Goal: Obtain resource: Download file/media

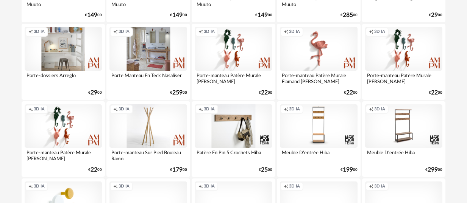
scroll to position [984, 0]
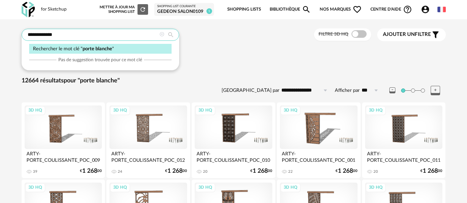
drag, startPoint x: 80, startPoint y: 34, endPoint x: -15, endPoint y: 36, distance: 95.4
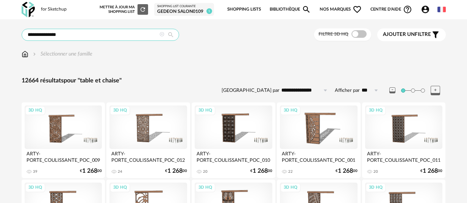
type input "**********"
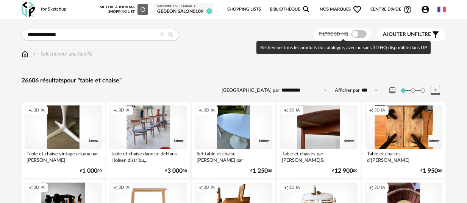
click at [357, 35] on span at bounding box center [358, 34] width 15 height 8
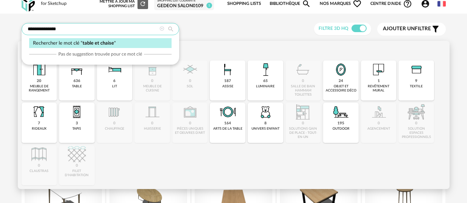
drag, startPoint x: 64, startPoint y: 32, endPoint x: 39, endPoint y: 29, distance: 25.2
click at [39, 29] on input "**********" at bounding box center [100, 29] width 157 height 12
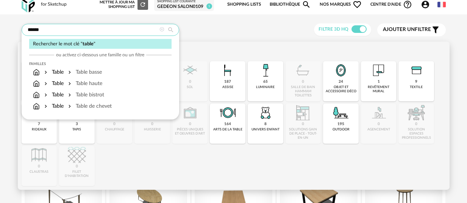
type input "*****"
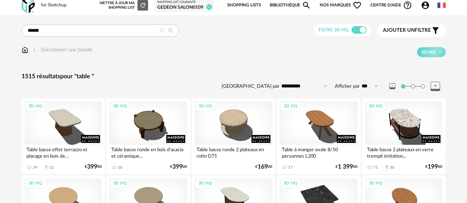
click at [83, 78] on span "pour "table "" at bounding box center [77, 76] width 34 height 6
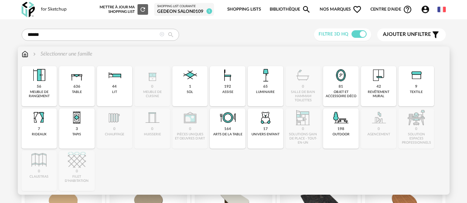
click at [55, 55] on div "Sélectionner une famille" at bounding box center [61, 54] width 61 height 8
click at [76, 85] on div "636" at bounding box center [76, 86] width 7 height 5
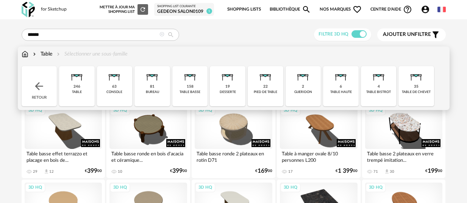
click at [84, 87] on div "246 table" at bounding box center [77, 86] width 36 height 40
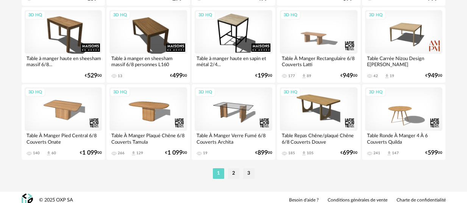
scroll to position [1492, 0]
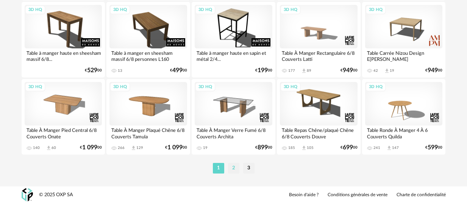
click at [230, 168] on li "2" at bounding box center [233, 168] width 11 height 11
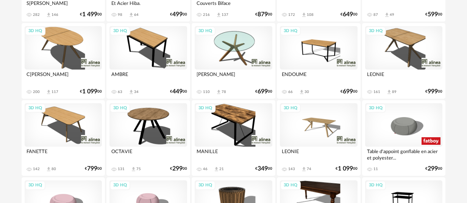
scroll to position [234, 0]
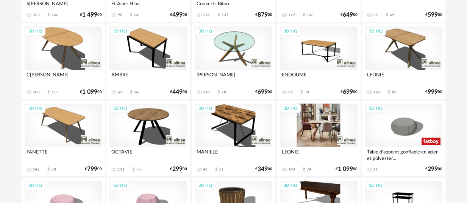
click at [331, 126] on div "3D HQ" at bounding box center [319, 126] width 78 height 44
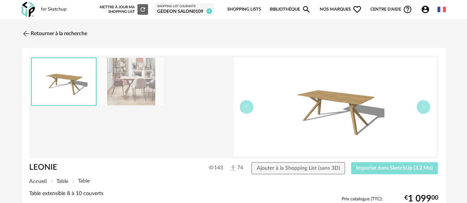
click at [400, 167] on span "Importer dans SketchUp (3,2 Mo)" at bounding box center [394, 168] width 77 height 5
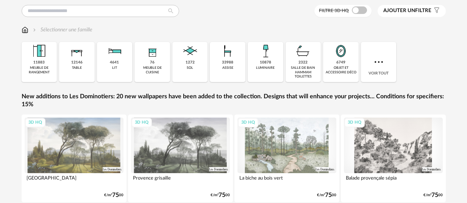
scroll to position [23, 0]
drag, startPoint x: 75, startPoint y: 76, endPoint x: 54, endPoint y: 112, distance: 41.7
click at [75, 76] on div "12146 table" at bounding box center [77, 62] width 36 height 40
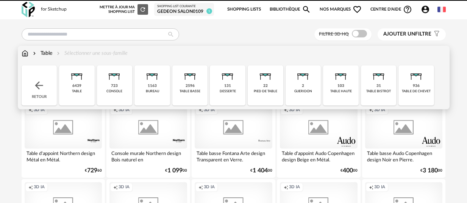
click at [82, 93] on div "Close icon Retour 6439 table 723 console 1163 bureau 2596 table basse 131 desse…" at bounding box center [234, 85] width 424 height 40
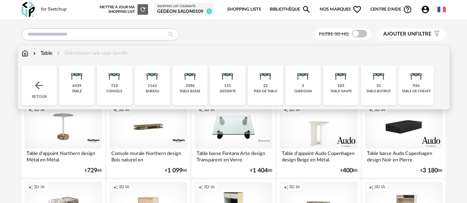
click at [89, 51] on div "Table Sélectionner une sous-famille" at bounding box center [75, 54] width 106 height 8
click at [89, 53] on div "Table Sélectionner une sous-famille" at bounding box center [75, 54] width 106 height 8
click at [79, 83] on img at bounding box center [77, 74] width 18 height 18
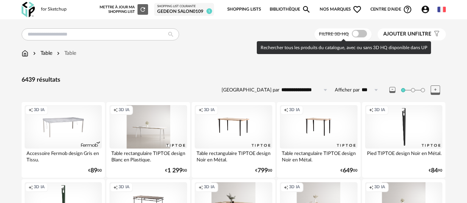
drag, startPoint x: 355, startPoint y: 36, endPoint x: 380, endPoint y: 36, distance: 25.4
click at [355, 36] on span at bounding box center [359, 34] width 15 height 8
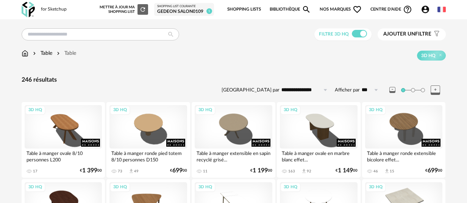
click at [406, 36] on span "Ajouter un" at bounding box center [399, 33] width 32 height 5
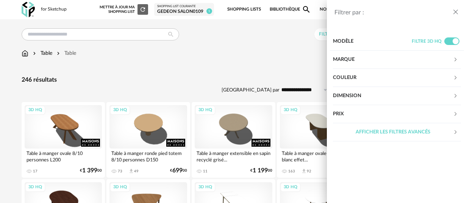
click at [373, 95] on div "Dimension" at bounding box center [393, 96] width 120 height 18
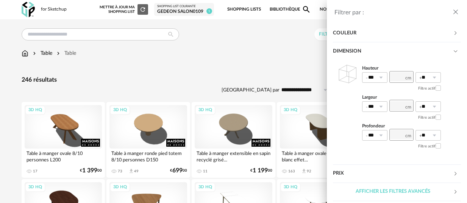
scroll to position [44, 0]
click at [269, 61] on div "Filtrer par : Modèle Filtre 3D HQ Marque &tradition 0 101 Copenhagen 0 366 Conc…" at bounding box center [233, 101] width 467 height 203
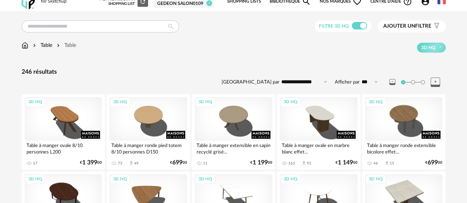
scroll to position [9, 0]
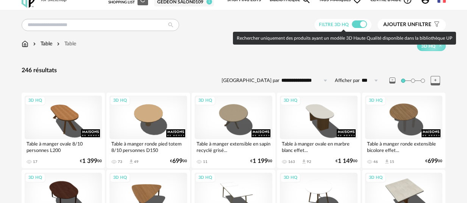
click at [414, 21] on button "Ajouter un filtre s Filter icon" at bounding box center [411, 25] width 68 height 12
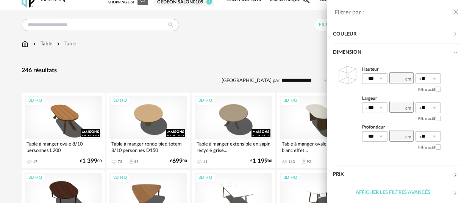
click at [398, 30] on div "Couleur" at bounding box center [393, 34] width 120 height 18
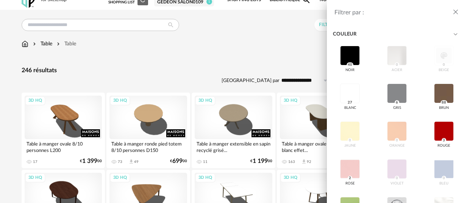
click at [457, 36] on icon at bounding box center [455, 34] width 5 height 5
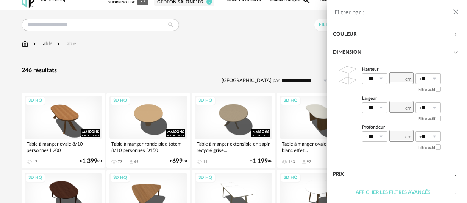
scroll to position [45, 0]
click at [279, 55] on div "Filtrer par : Modèle Filtre 3D HQ Marque &tradition 0 101 Copenhagen 0 366 Conc…" at bounding box center [233, 101] width 467 height 203
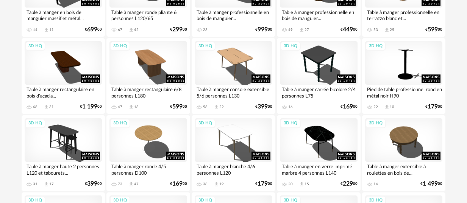
scroll to position [0, 0]
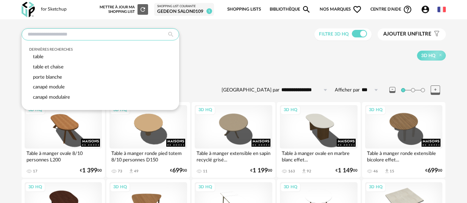
click at [89, 34] on input "text" at bounding box center [100, 34] width 157 height 12
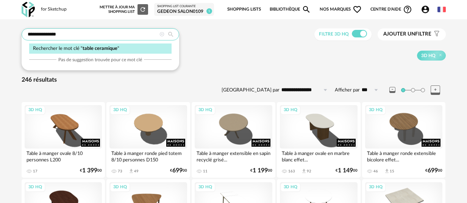
type input "**********"
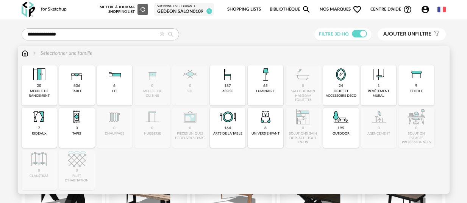
click at [76, 53] on div "Sélectionner une famille" at bounding box center [61, 54] width 61 height 8
click at [76, 90] on div "table" at bounding box center [77, 91] width 10 height 4
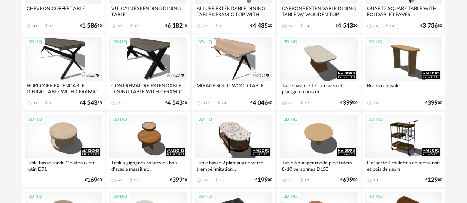
scroll to position [224, 0]
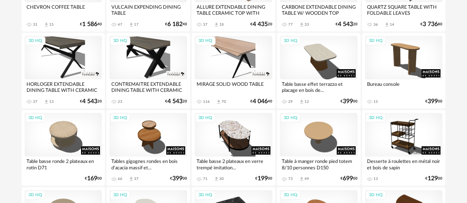
click at [221, 60] on div "3D HQ" at bounding box center [234, 58] width 78 height 44
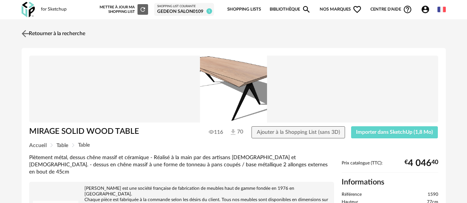
click at [28, 31] on img at bounding box center [25, 33] width 11 height 11
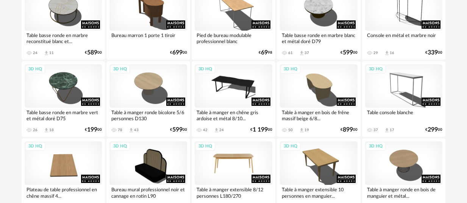
scroll to position [1492, 0]
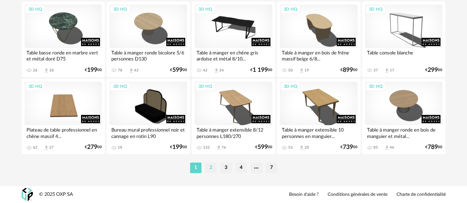
click at [212, 170] on li "2" at bounding box center [210, 168] width 11 height 11
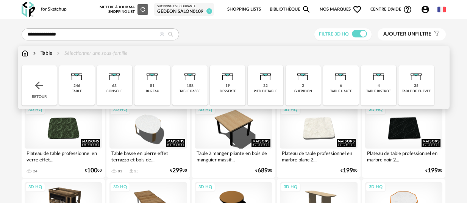
click at [90, 54] on div "Table Sélectionner une sous-famille" at bounding box center [75, 54] width 106 height 8
click at [87, 87] on div "246 table" at bounding box center [77, 85] width 36 height 40
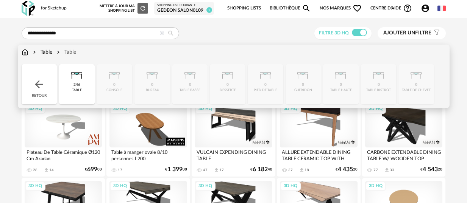
click at [71, 53] on div "Table" at bounding box center [65, 52] width 21 height 8
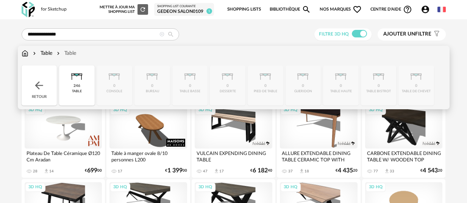
click at [84, 91] on div "246 table" at bounding box center [77, 85] width 36 height 40
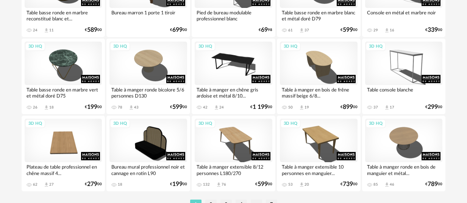
scroll to position [1492, 0]
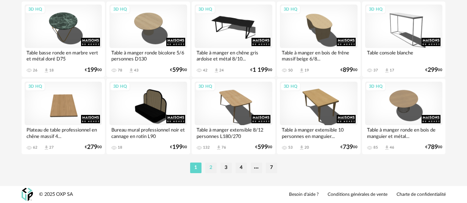
click at [209, 168] on li "2" at bounding box center [210, 168] width 11 height 11
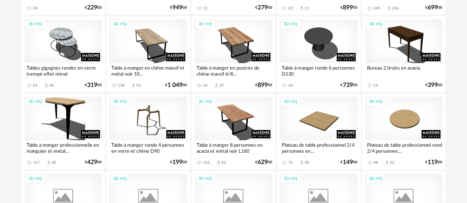
scroll to position [1466, 0]
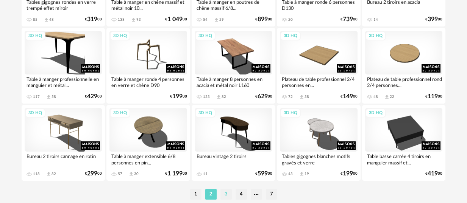
click at [223, 194] on li "3" at bounding box center [225, 194] width 11 height 11
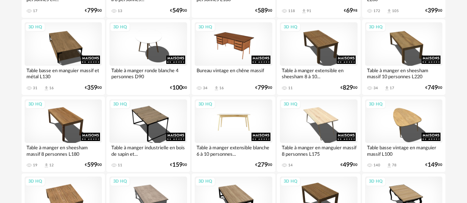
scroll to position [625, 0]
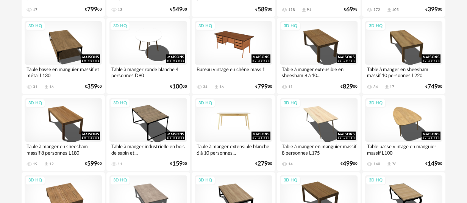
click at [243, 123] on div "3D HQ" at bounding box center [234, 120] width 78 height 44
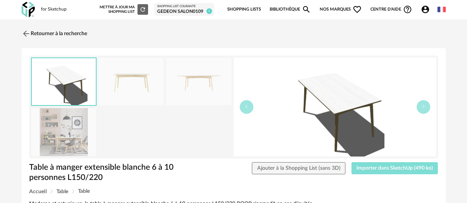
click at [372, 167] on span "Importer dans SketchUp (490 ko)" at bounding box center [394, 168] width 76 height 5
click at [74, 142] on img at bounding box center [63, 132] width 65 height 48
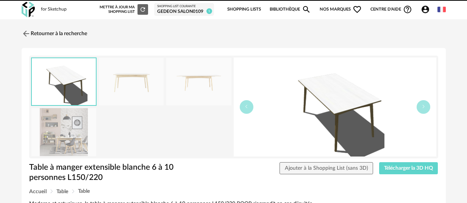
click at [40, 36] on link "Retourner à la recherche" at bounding box center [54, 33] width 65 height 17
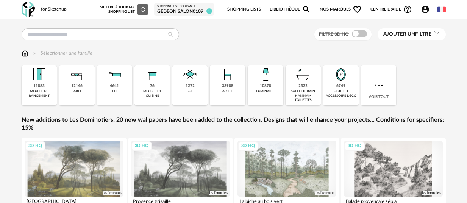
scroll to position [0, 0]
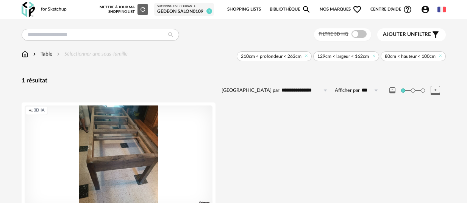
scroll to position [19, 0]
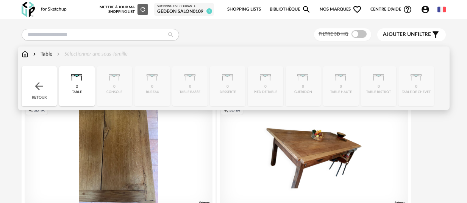
click at [48, 52] on div "Table" at bounding box center [41, 54] width 21 height 8
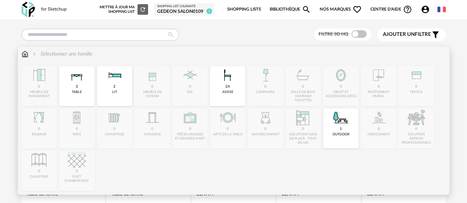
click at [76, 90] on div "table" at bounding box center [77, 92] width 10 height 4
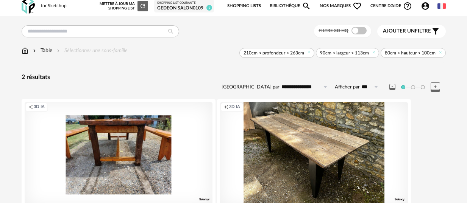
scroll to position [42, 0]
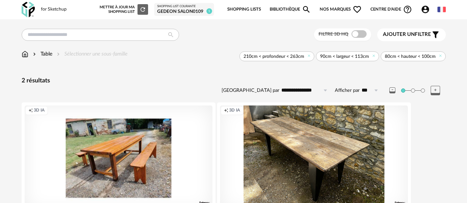
scroll to position [67, 0]
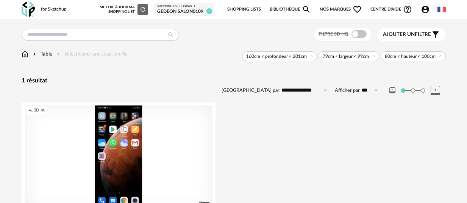
scroll to position [44, 0]
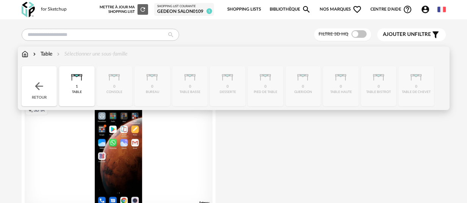
drag, startPoint x: 41, startPoint y: 51, endPoint x: 44, endPoint y: 55, distance: 4.0
click at [42, 53] on div "Table" at bounding box center [41, 54] width 21 height 8
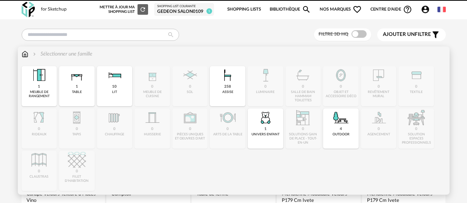
click at [75, 87] on div "Close icon 1 meuble de rangement 1 table 10 lit 0 meuble de cuisine 0 sol 258 a…" at bounding box center [234, 128] width 424 height 125
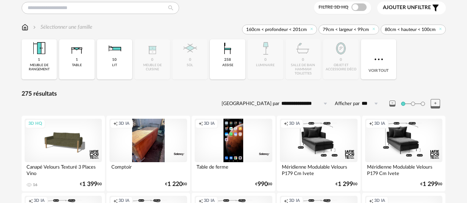
scroll to position [32, 0]
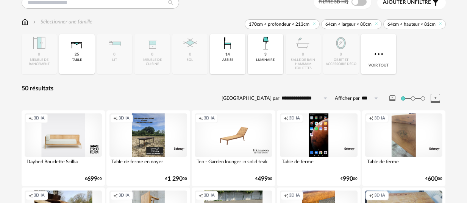
scroll to position [62, 0]
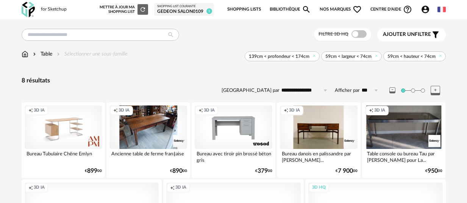
click at [47, 54] on div "Table" at bounding box center [41, 54] width 21 height 8
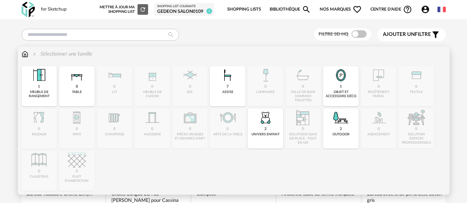
click at [76, 92] on div "table" at bounding box center [77, 92] width 10 height 4
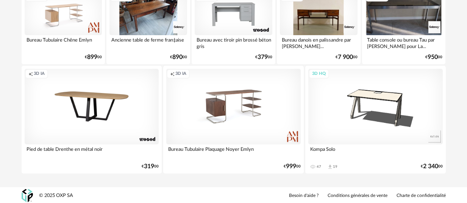
scroll to position [115, 0]
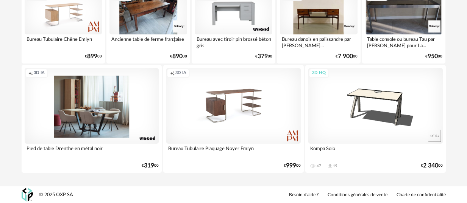
click at [95, 99] on div "Creation icon 3D IA" at bounding box center [92, 106] width 134 height 76
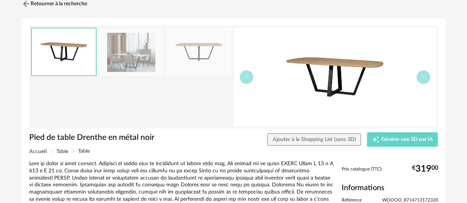
scroll to position [40, 0]
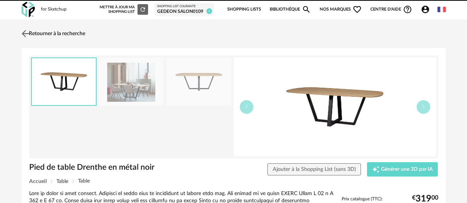
click at [46, 38] on link "Retourner à la recherche" at bounding box center [52, 33] width 65 height 17
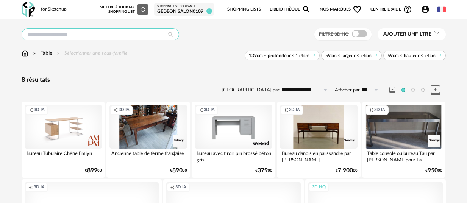
click at [81, 32] on input "text" at bounding box center [100, 34] width 157 height 12
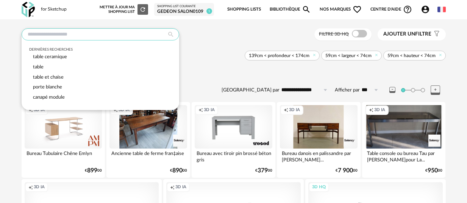
scroll to position [1, 0]
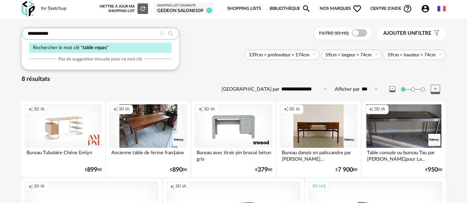
type input "**********"
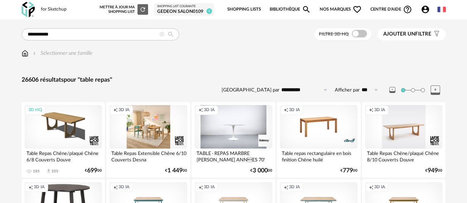
click at [158, 128] on div "Creation icon 3D IA" at bounding box center [148, 127] width 78 height 44
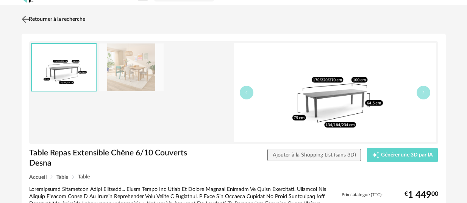
scroll to position [15, 0]
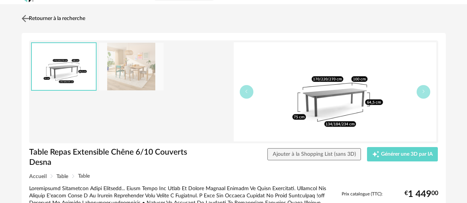
click at [25, 20] on img at bounding box center [25, 18] width 11 height 11
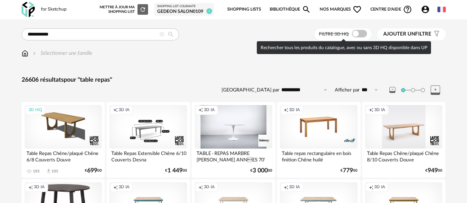
click at [355, 33] on span at bounding box center [359, 34] width 15 height 8
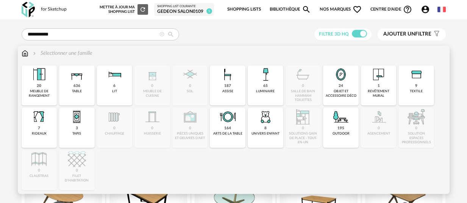
click at [59, 54] on div "Sélectionner une famille" at bounding box center [61, 54] width 61 height 8
drag, startPoint x: 75, startPoint y: 87, endPoint x: 127, endPoint y: 93, distance: 52.5
click at [75, 87] on div "636" at bounding box center [76, 86] width 7 height 5
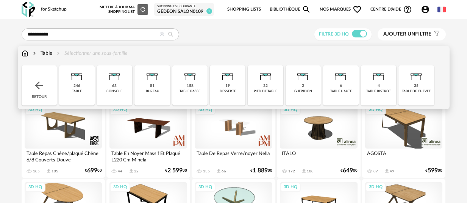
click at [83, 84] on div "246 table" at bounding box center [77, 85] width 36 height 40
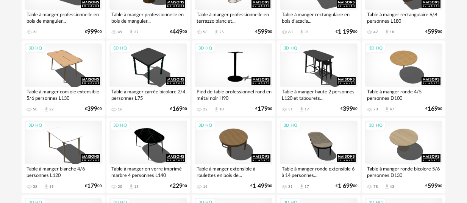
scroll to position [1255, 0]
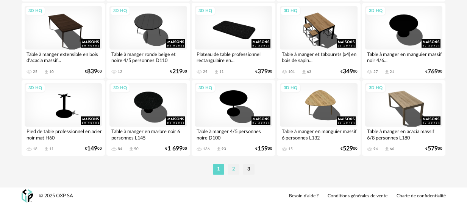
click at [237, 167] on li "2" at bounding box center [233, 169] width 11 height 11
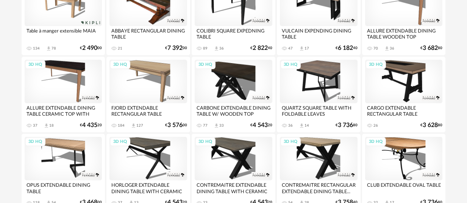
scroll to position [1492, 0]
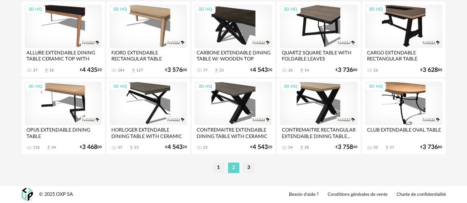
click at [246, 172] on li "3" at bounding box center [248, 168] width 11 height 11
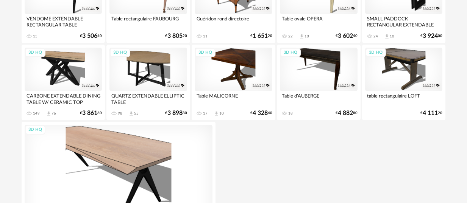
scroll to position [676, 0]
click at [54, 72] on div "3D HQ" at bounding box center [64, 70] width 78 height 44
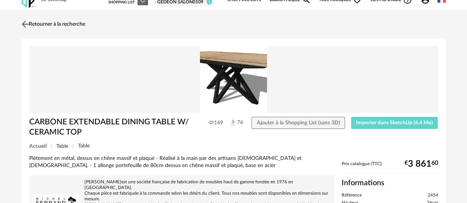
drag, startPoint x: 32, startPoint y: 26, endPoint x: 41, endPoint y: 28, distance: 9.4
click at [32, 26] on link "Retourner à la recherche" at bounding box center [52, 24] width 65 height 17
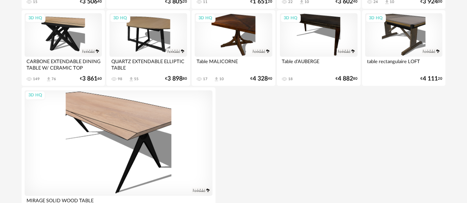
scroll to position [781, 0]
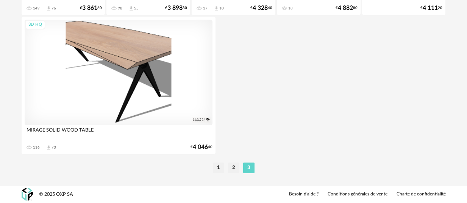
drag, startPoint x: 234, startPoint y: 165, endPoint x: 240, endPoint y: 170, distance: 7.8
click at [235, 165] on li "2" at bounding box center [233, 168] width 11 height 11
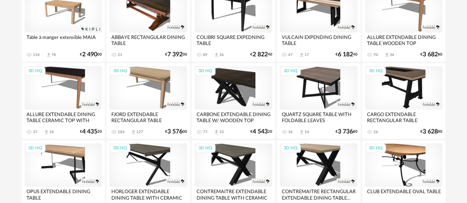
scroll to position [1492, 0]
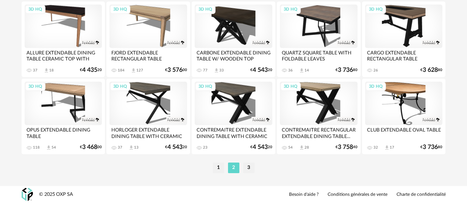
drag, startPoint x: 251, startPoint y: 171, endPoint x: 254, endPoint y: 175, distance: 5.1
click at [251, 171] on li "3" at bounding box center [248, 168] width 11 height 11
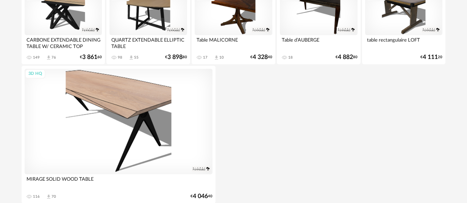
scroll to position [781, 0]
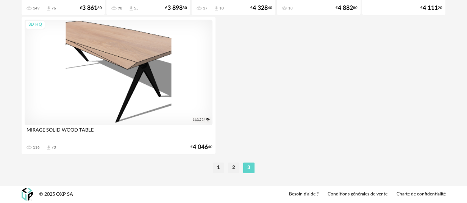
click at [221, 168] on li "1" at bounding box center [218, 168] width 11 height 11
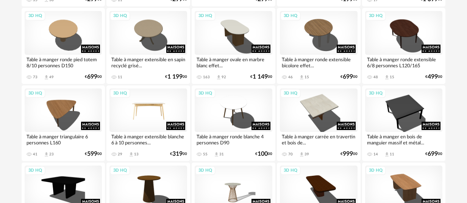
scroll to position [943, 0]
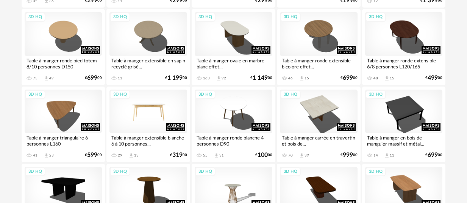
click at [146, 114] on div "3D HQ" at bounding box center [148, 112] width 78 height 44
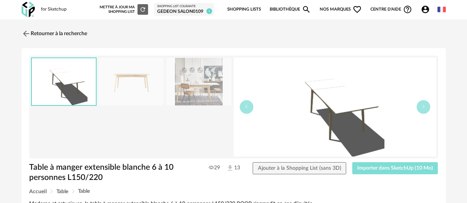
click at [388, 169] on span "Importer dans SketchUp (10 Mo)" at bounding box center [395, 168] width 76 height 5
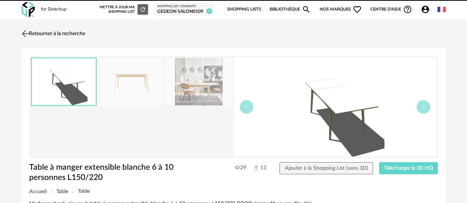
click at [43, 31] on link "Retourner à la recherche" at bounding box center [52, 33] width 65 height 17
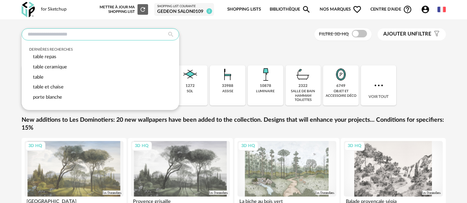
click at [71, 31] on input "text" at bounding box center [100, 34] width 157 height 12
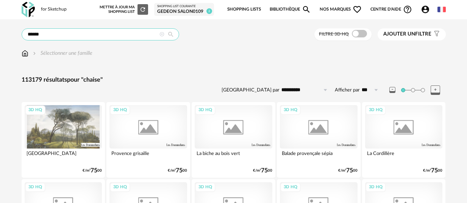
type input "******"
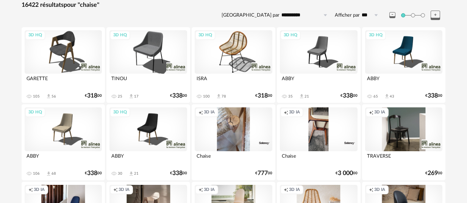
scroll to position [87, 0]
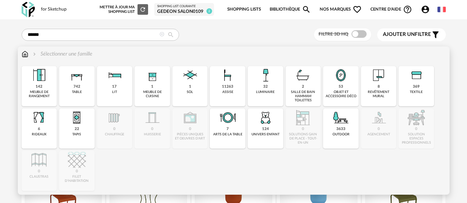
click at [64, 55] on div "Sélectionner une famille" at bounding box center [61, 54] width 61 height 8
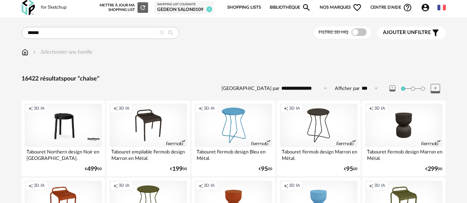
click at [59, 55] on div "Sélectionner une famille" at bounding box center [61, 52] width 61 height 8
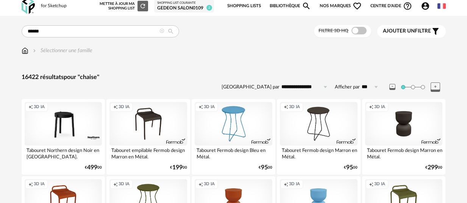
scroll to position [3, 0]
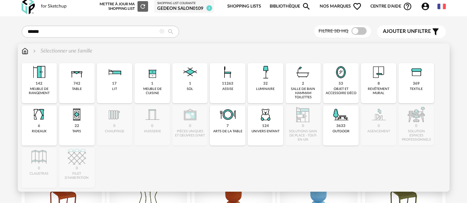
click at [73, 50] on div "Sélectionner une famille" at bounding box center [61, 51] width 61 height 8
click at [196, 48] on div "Sélectionner une famille" at bounding box center [234, 51] width 424 height 8
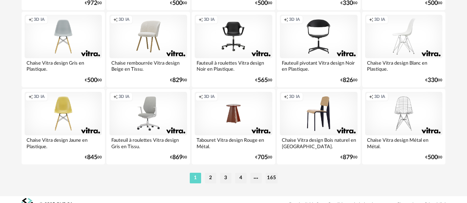
scroll to position [1492, 0]
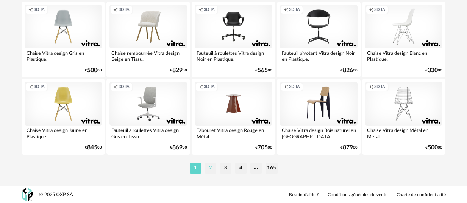
click at [210, 166] on li "2" at bounding box center [210, 168] width 11 height 11
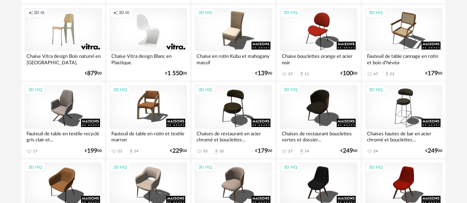
scroll to position [495, 0]
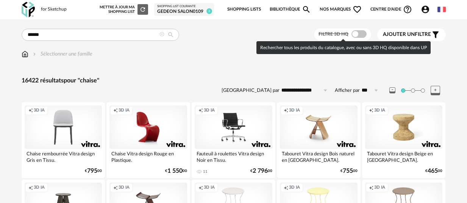
click at [354, 33] on span at bounding box center [358, 34] width 15 height 8
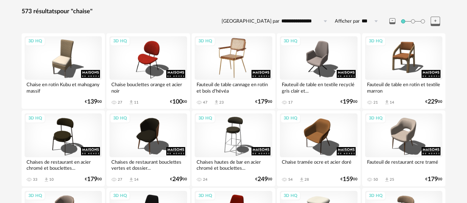
scroll to position [73, 0]
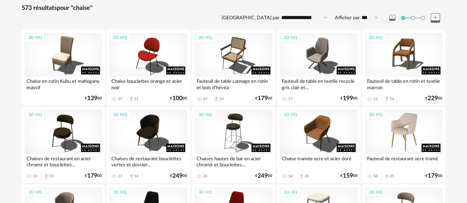
click at [405, 140] on div "3D HQ" at bounding box center [404, 132] width 78 height 44
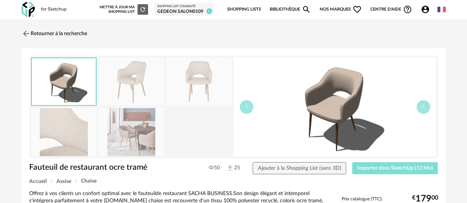
click at [375, 166] on span "Importer dans SketchUp (12 Mo)" at bounding box center [395, 168] width 76 height 5
click at [132, 83] on img at bounding box center [131, 82] width 65 height 48
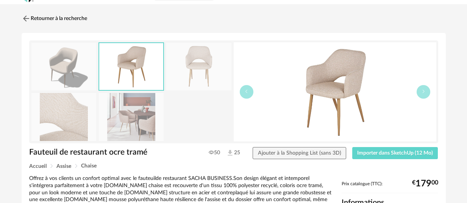
scroll to position [14, 0]
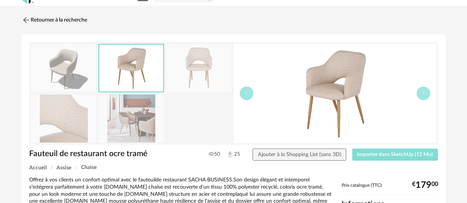
click at [368, 155] on span "Importer dans SketchUp (12 Mo)" at bounding box center [395, 154] width 76 height 5
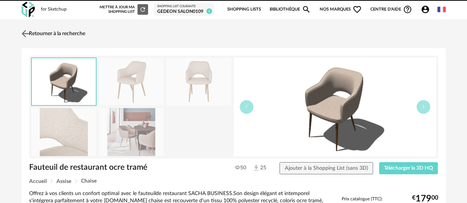
click at [25, 34] on img at bounding box center [25, 33] width 11 height 11
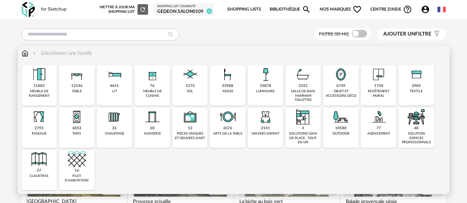
click at [238, 85] on div "33988 assise" at bounding box center [228, 85] width 36 height 40
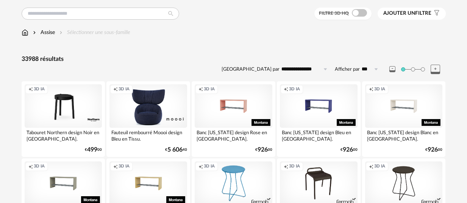
scroll to position [26, 0]
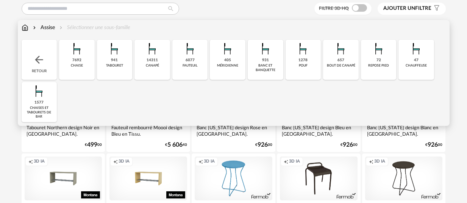
click at [81, 56] on img at bounding box center [77, 49] width 18 height 18
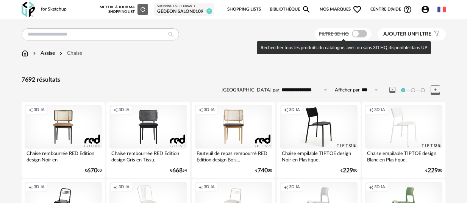
click at [354, 34] on span at bounding box center [359, 34] width 15 height 8
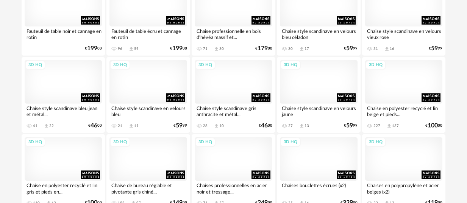
scroll to position [973, 0]
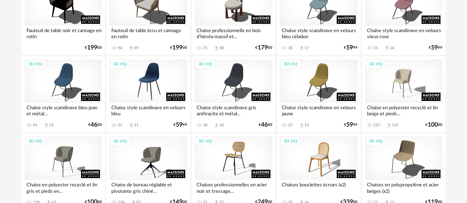
click at [128, 87] on div "3D HQ" at bounding box center [148, 81] width 78 height 44
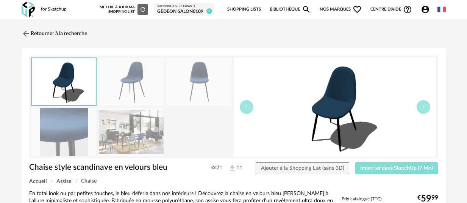
click at [386, 172] on button "Importer dans SketchUp (7 Mo)" at bounding box center [396, 168] width 83 height 12
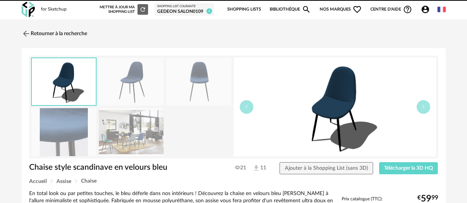
click at [36, 31] on link "Retourner à la recherche" at bounding box center [54, 33] width 65 height 17
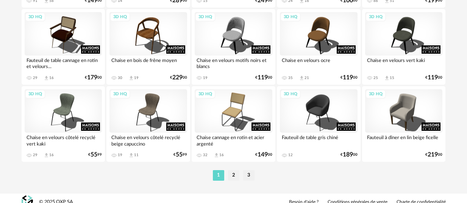
scroll to position [1492, 0]
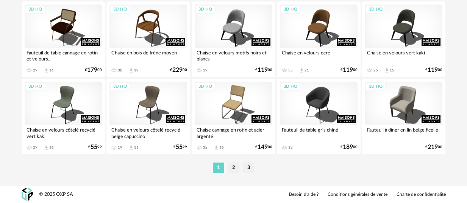
drag, startPoint x: 234, startPoint y: 170, endPoint x: 229, endPoint y: 171, distance: 5.0
click at [234, 170] on li "2" at bounding box center [233, 168] width 11 height 11
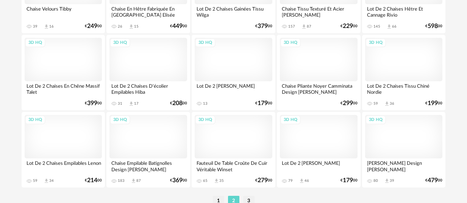
scroll to position [1492, 0]
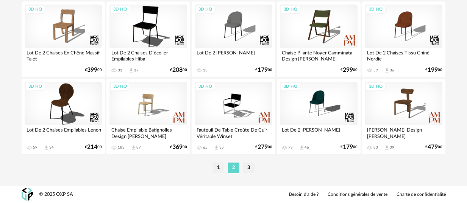
click at [250, 165] on li "3" at bounding box center [248, 168] width 11 height 11
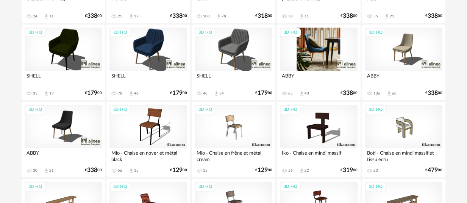
scroll to position [693, 0]
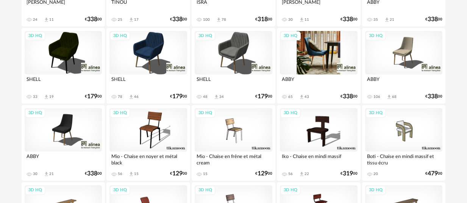
click at [333, 42] on div "3D HQ" at bounding box center [319, 53] width 78 height 44
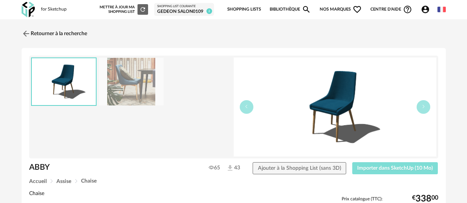
click at [371, 166] on span "Importer dans SketchUp (10 Mo)" at bounding box center [395, 168] width 76 height 5
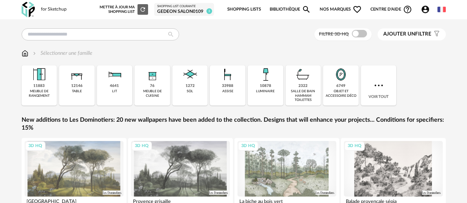
scroll to position [3, 0]
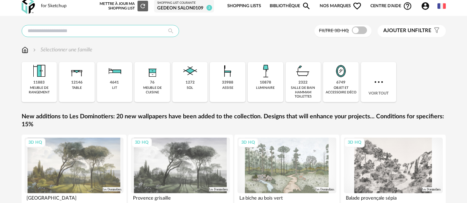
click at [79, 34] on input "text" at bounding box center [100, 31] width 157 height 12
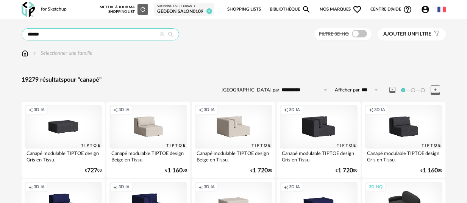
drag, startPoint x: 40, startPoint y: 34, endPoint x: -46, endPoint y: 37, distance: 86.3
drag, startPoint x: 48, startPoint y: 32, endPoint x: 21, endPoint y: 28, distance: 26.8
click at [22, 28] on div "******" at bounding box center [100, 34] width 157 height 12
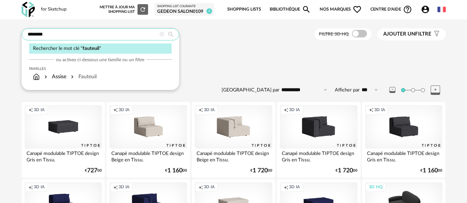
type input "********"
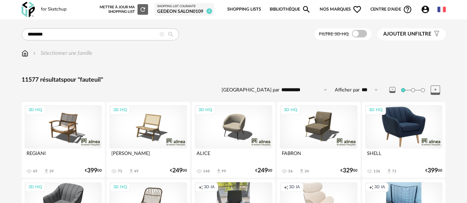
click at [392, 140] on div "3D HQ" at bounding box center [404, 127] width 78 height 44
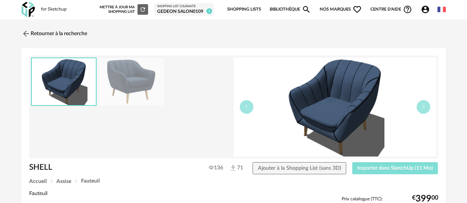
click at [383, 169] on span "Importer dans SketchUp (11 Mo)" at bounding box center [395, 168] width 76 height 5
click at [66, 37] on link "Retourner à la recherche" at bounding box center [52, 33] width 65 height 17
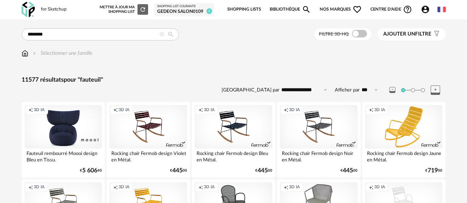
click at [406, 36] on span "Ajouter un" at bounding box center [399, 33] width 32 height 5
click at [378, 84] on div "Couleur" at bounding box center [393, 78] width 120 height 18
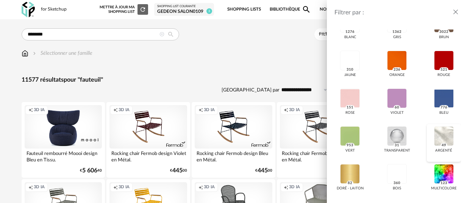
scroll to position [157, 0]
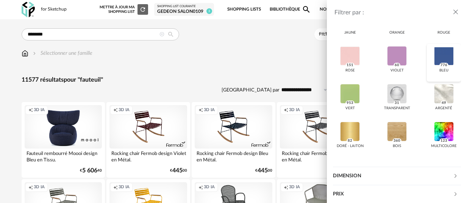
click at [443, 55] on div at bounding box center [444, 56] width 20 height 20
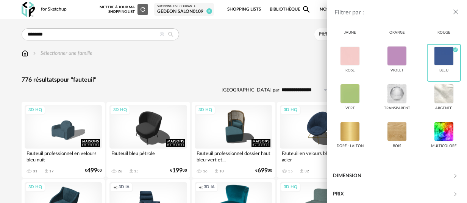
click at [204, 63] on div "Filtrer par : Modèle Filtre 3D HQ Marque &tradition 8 101 Copenhagen 0 366 Conc…" at bounding box center [233, 101] width 467 height 203
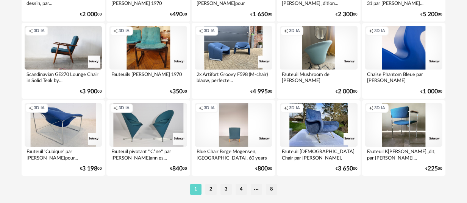
scroll to position [1492, 0]
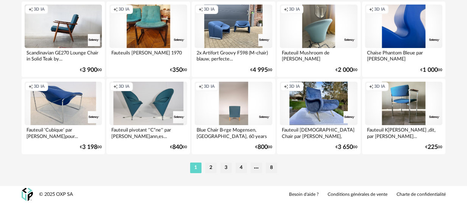
click at [207, 171] on li "2" at bounding box center [210, 168] width 11 height 11
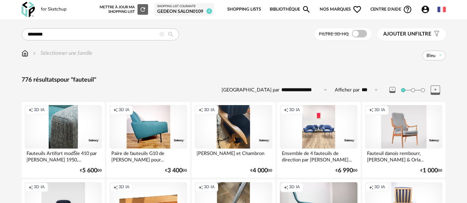
click at [427, 34] on span "Ajouter un filtre" at bounding box center [407, 34] width 48 height 6
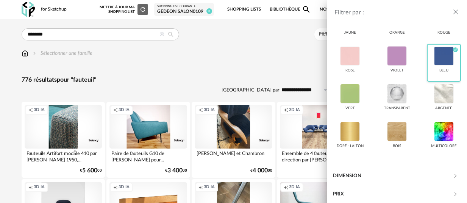
click at [454, 55] on div "bleu Check Circle icon" at bounding box center [444, 63] width 34 height 38
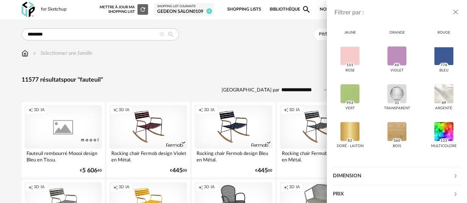
click at [261, 45] on div "Filtrer par : Modèle Filtre 3D HQ Marque &tradition 141 101 Copenhagen 0 366 Co…" at bounding box center [233, 101] width 467 height 203
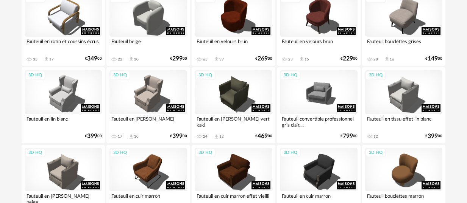
scroll to position [1350, 0]
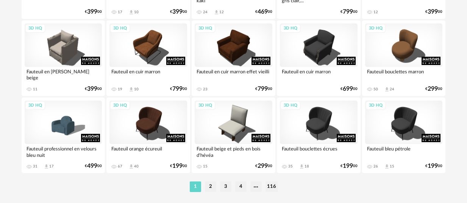
scroll to position [1492, 0]
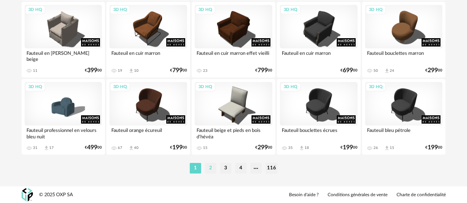
click at [210, 169] on li "2" at bounding box center [210, 168] width 11 height 11
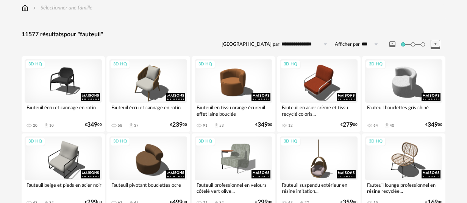
scroll to position [48, 0]
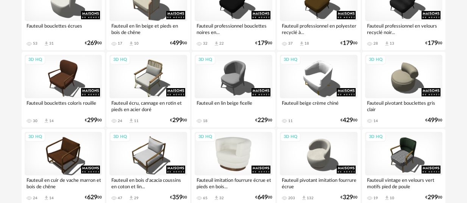
click at [230, 67] on div "3D HQ" at bounding box center [234, 77] width 78 height 44
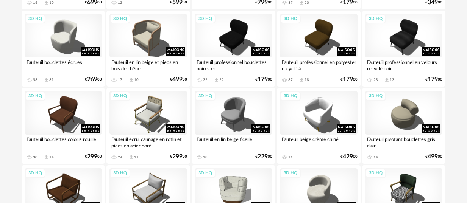
scroll to position [323, 0]
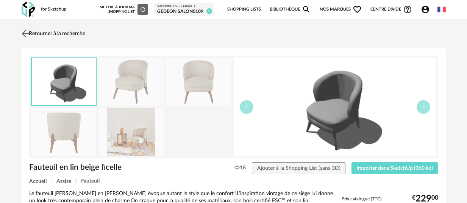
click at [48, 32] on link "Retourner à la recherche" at bounding box center [52, 33] width 65 height 17
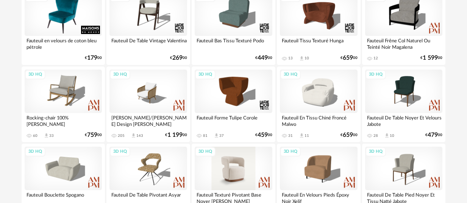
scroll to position [1244, 0]
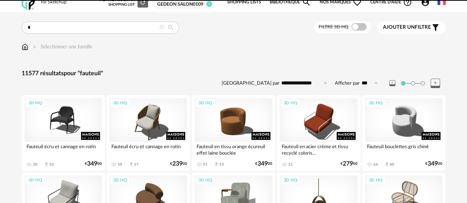
scroll to position [7, 0]
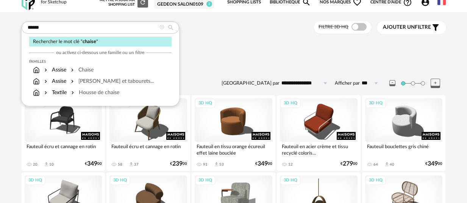
type input "******"
type input "**********"
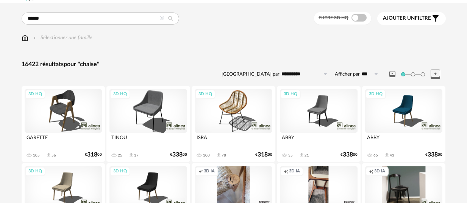
scroll to position [17, 0]
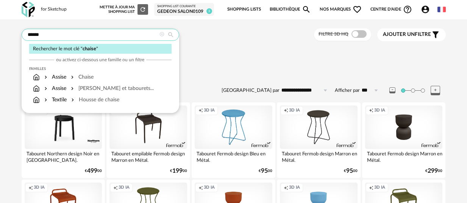
click at [56, 35] on input "******" at bounding box center [100, 35] width 157 height 12
drag, startPoint x: 279, startPoint y: 75, endPoint x: 141, endPoint y: 57, distance: 138.5
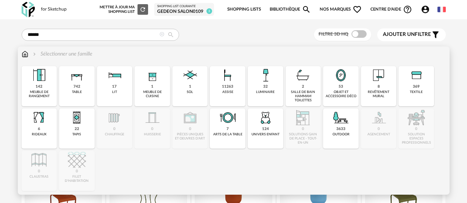
click at [68, 56] on div "Sélectionner une famille" at bounding box center [61, 54] width 61 height 8
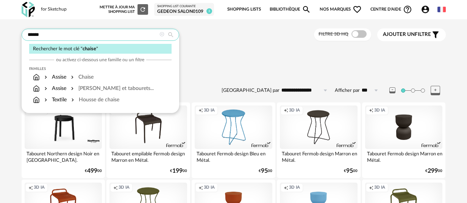
click at [60, 32] on input "******" at bounding box center [100, 35] width 157 height 12
click at [83, 77] on div "Chaise" at bounding box center [81, 77] width 24 height 8
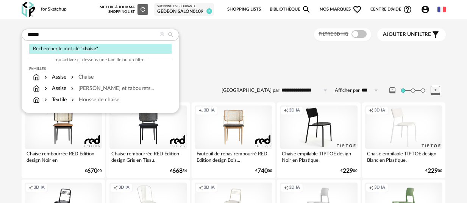
click at [262, 57] on div "Assise Chaise" at bounding box center [234, 54] width 424 height 8
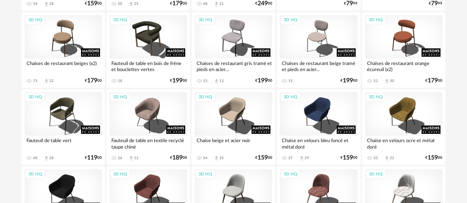
scroll to position [1035, 0]
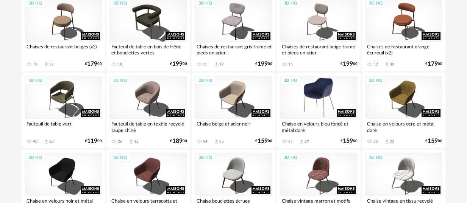
click at [315, 96] on div "3D HQ" at bounding box center [319, 98] width 78 height 44
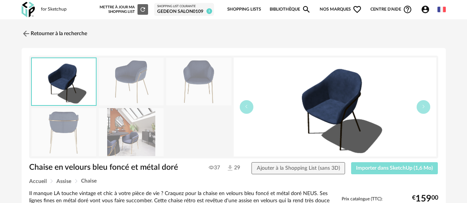
click at [378, 168] on span "Importer dans SketchUp (1,6 Mo)" at bounding box center [394, 168] width 77 height 5
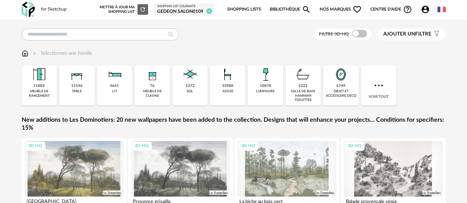
click at [195, 37] on div "Filtre 3D HQ Ajouter un filtre s Filter icon Filtrer par :" at bounding box center [234, 34] width 424 height 12
